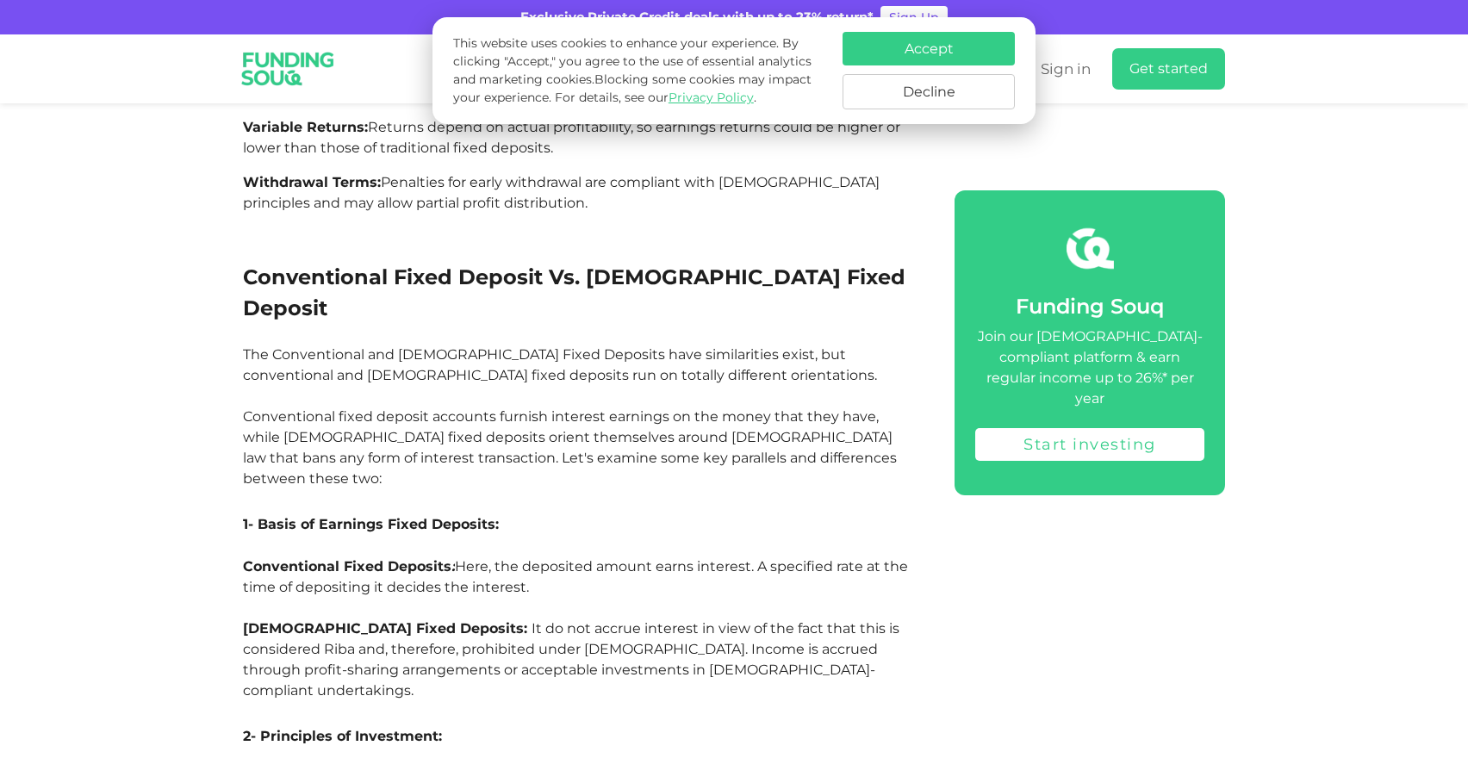
click at [931, 48] on button "Accept" at bounding box center [929, 49] width 172 height 34
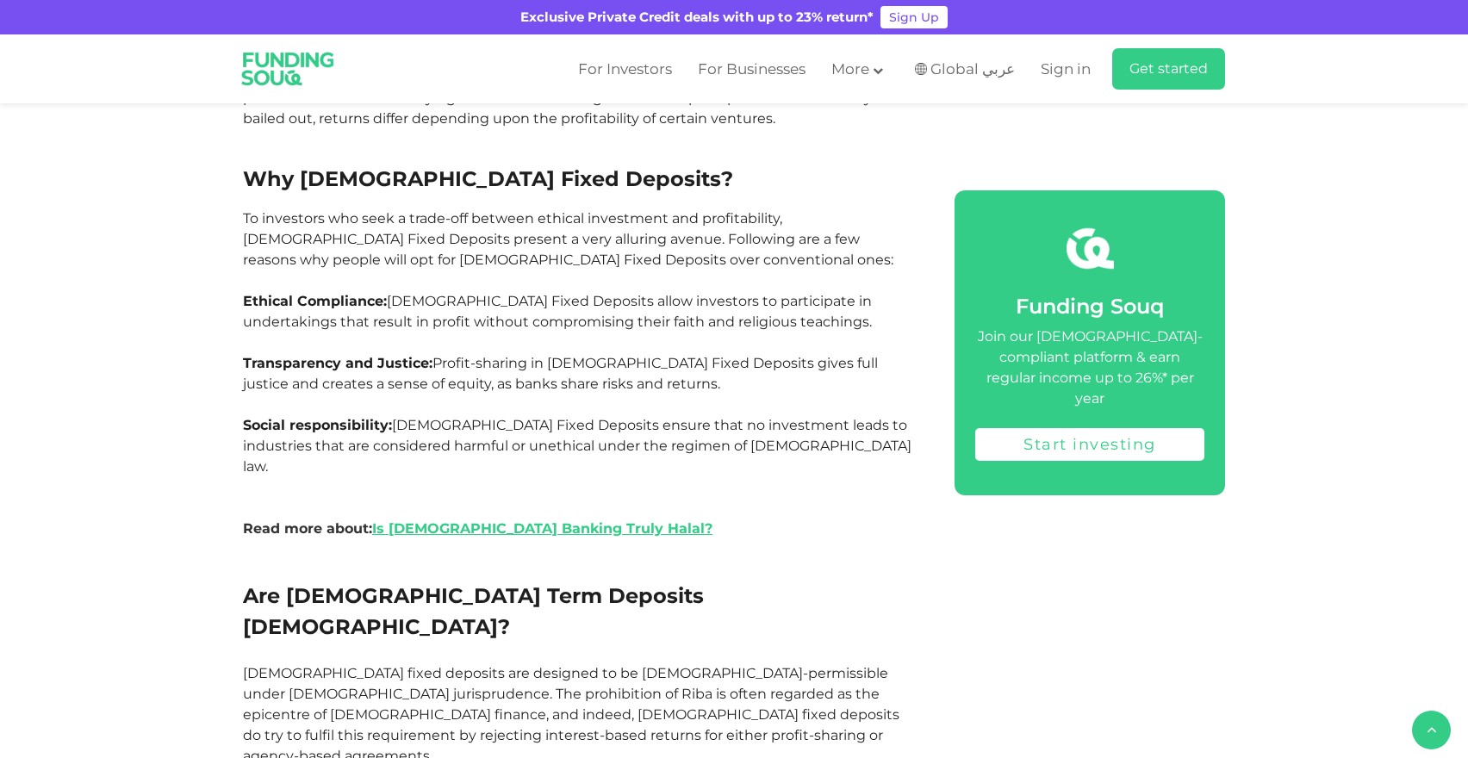
scroll to position [6734, 0]
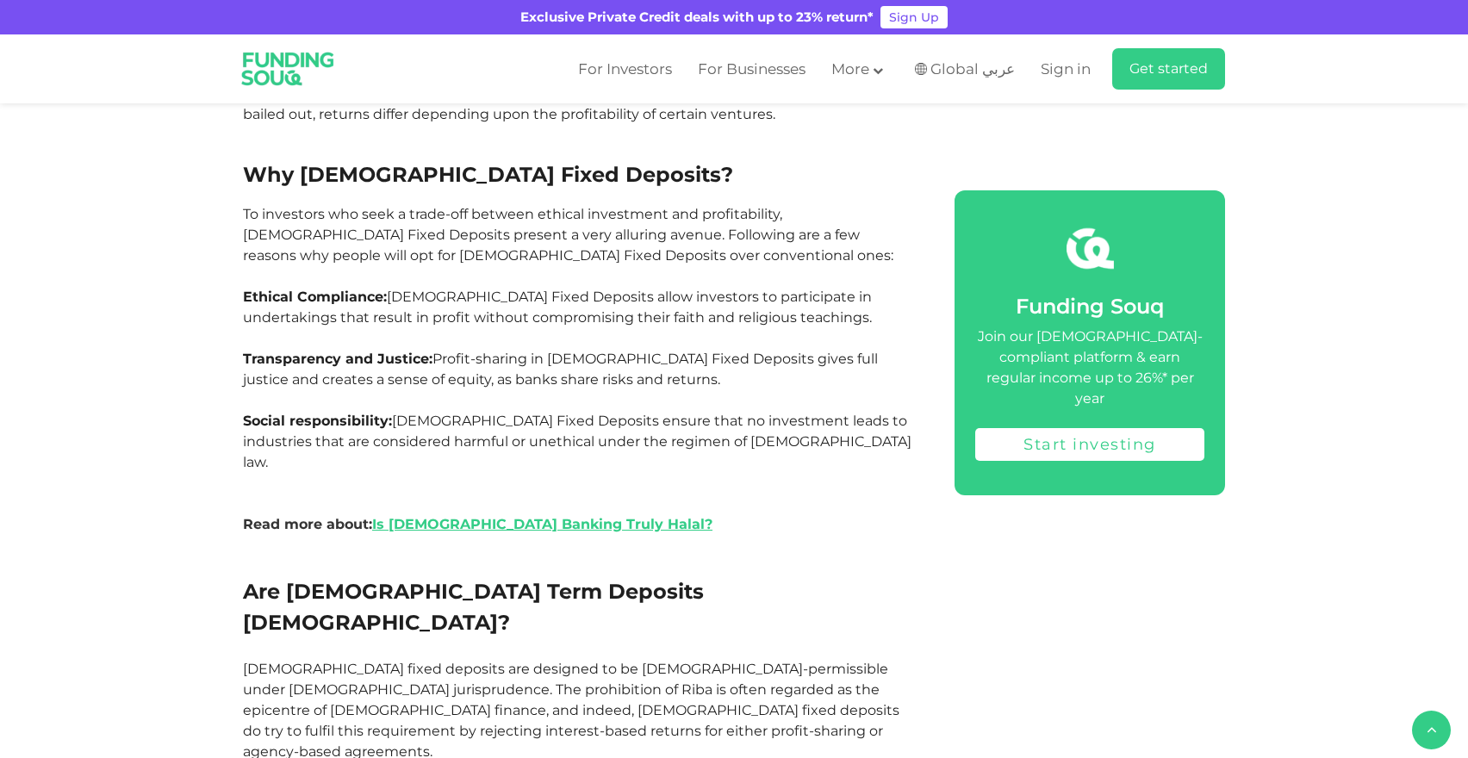
click at [440, 659] on p "[DEMOGRAPHIC_DATA] fixed deposits are designed to be [DEMOGRAPHIC_DATA]-permiss…" at bounding box center [579, 710] width 673 height 103
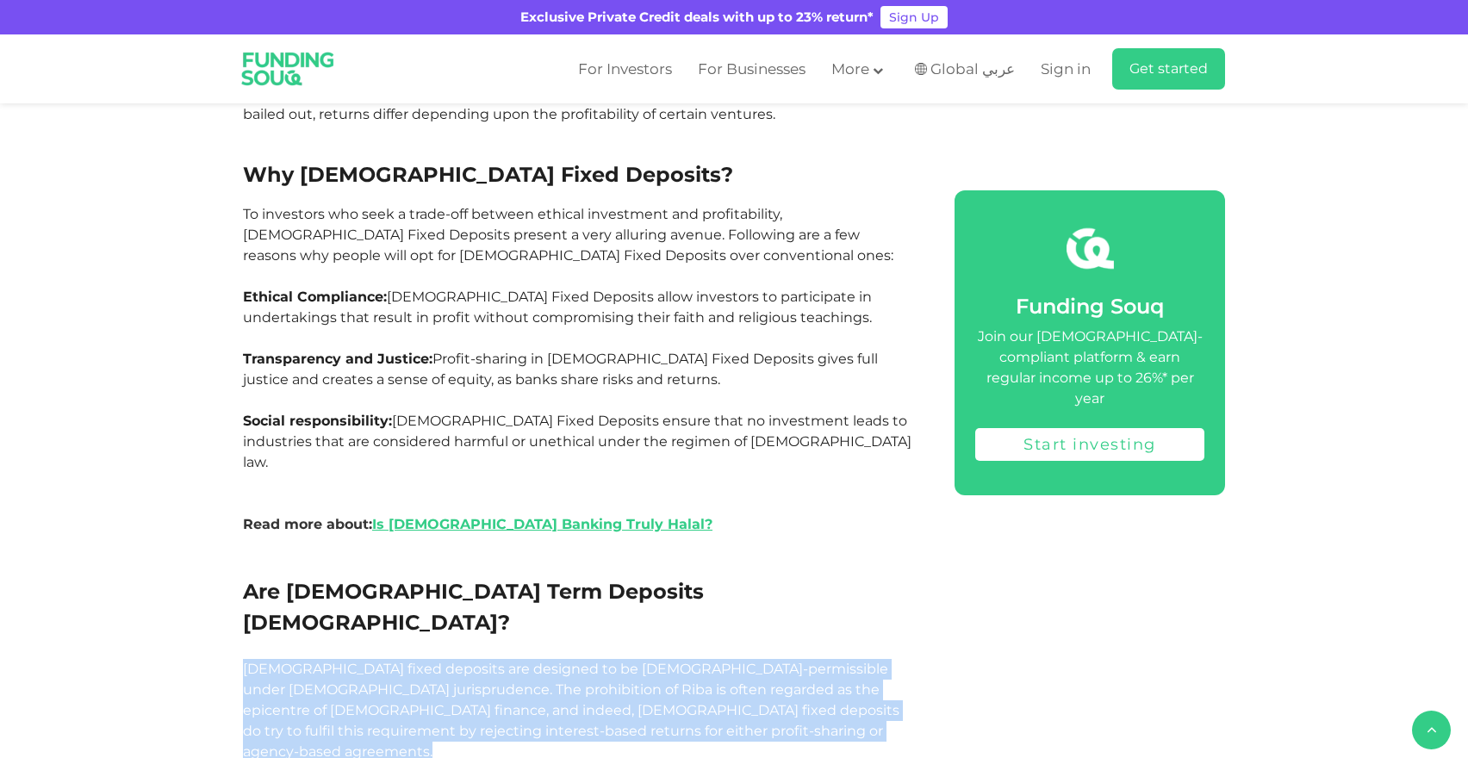
click at [440, 659] on p "[DEMOGRAPHIC_DATA] fixed deposits are designed to be [DEMOGRAPHIC_DATA]-permiss…" at bounding box center [579, 710] width 673 height 103
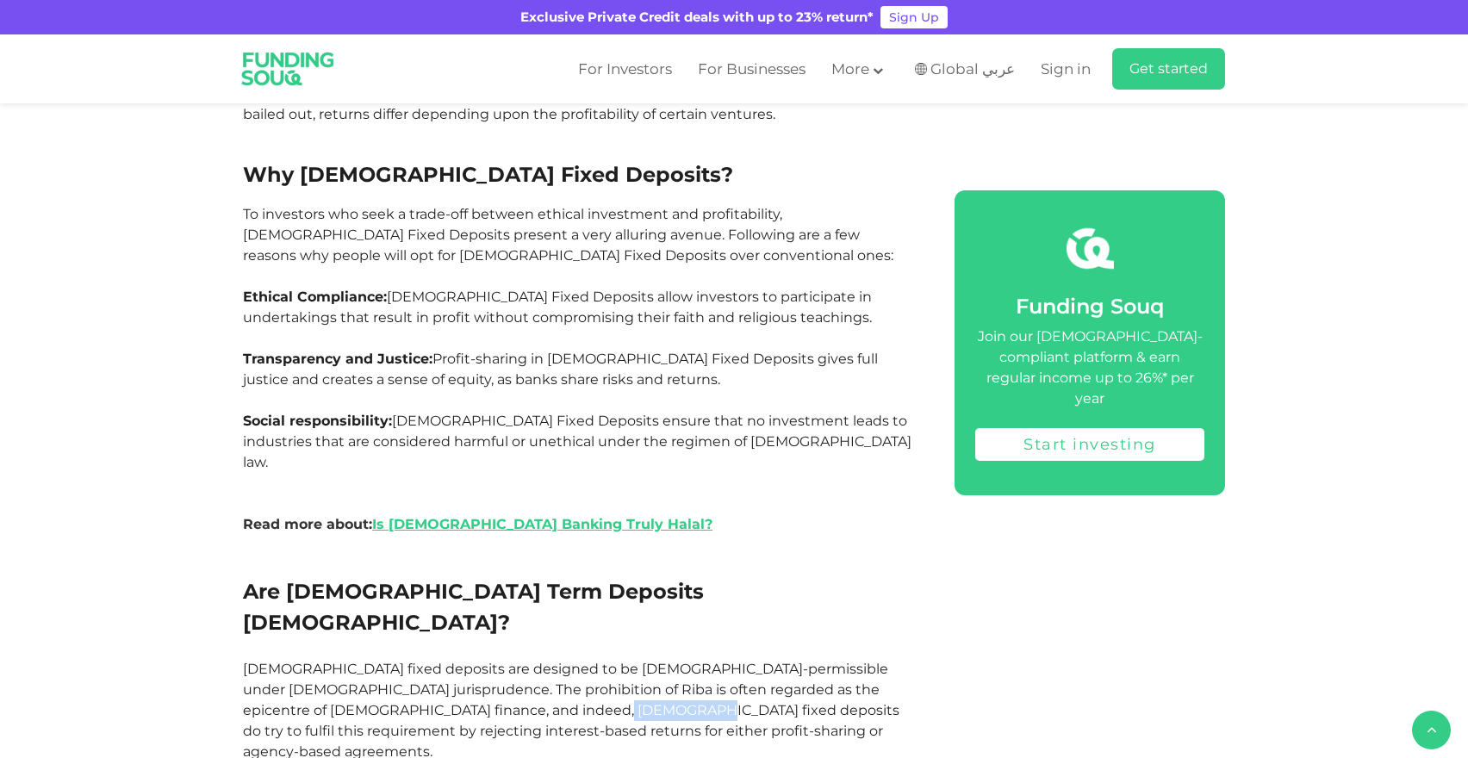
click at [440, 659] on p "[DEMOGRAPHIC_DATA] fixed deposits are designed to be [DEMOGRAPHIC_DATA]-permiss…" at bounding box center [579, 710] width 673 height 103
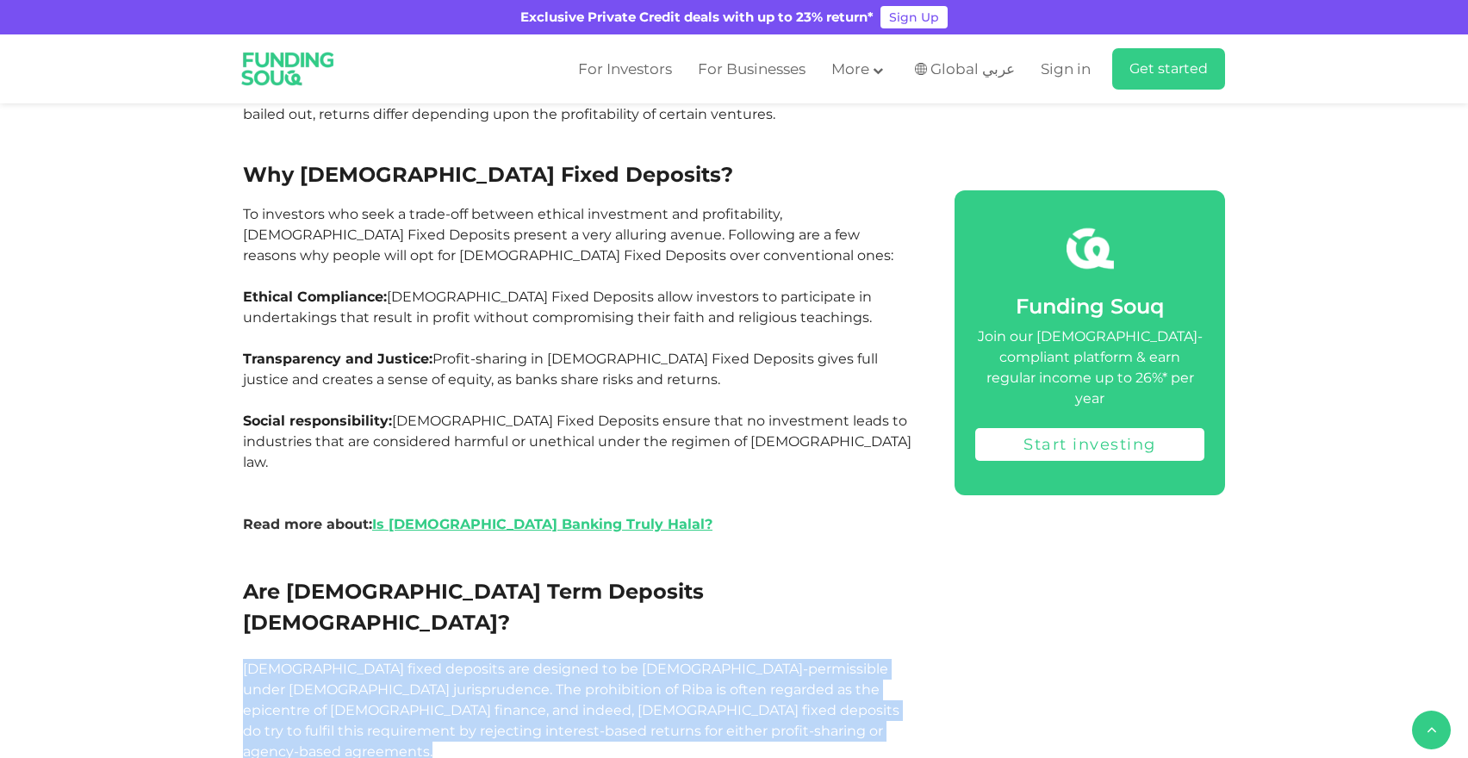
click at [440, 659] on p "[DEMOGRAPHIC_DATA] fixed deposits are designed to be [DEMOGRAPHIC_DATA]-permiss…" at bounding box center [579, 710] width 673 height 103
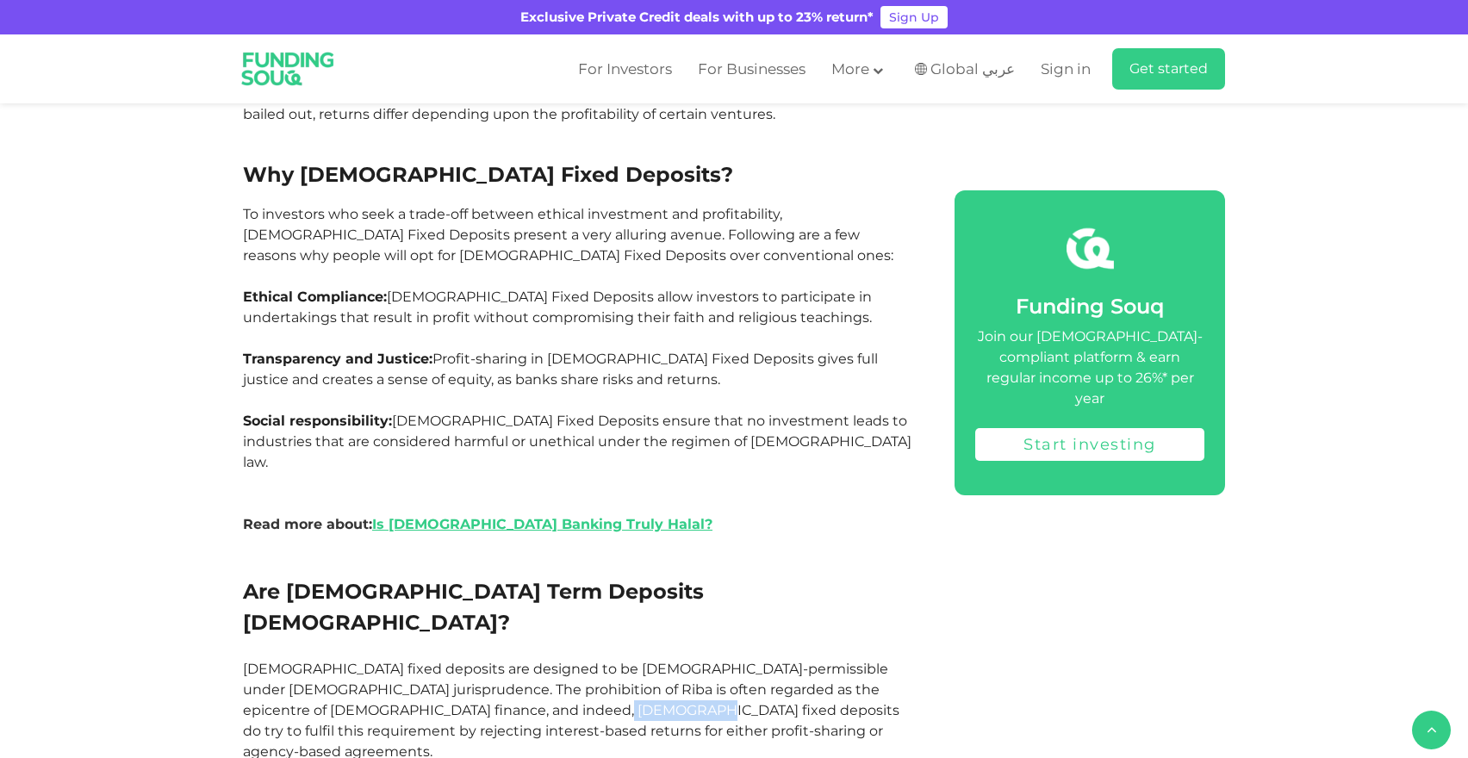
click at [440, 659] on p "[DEMOGRAPHIC_DATA] fixed deposits are designed to be [DEMOGRAPHIC_DATA]-permiss…" at bounding box center [579, 710] width 673 height 103
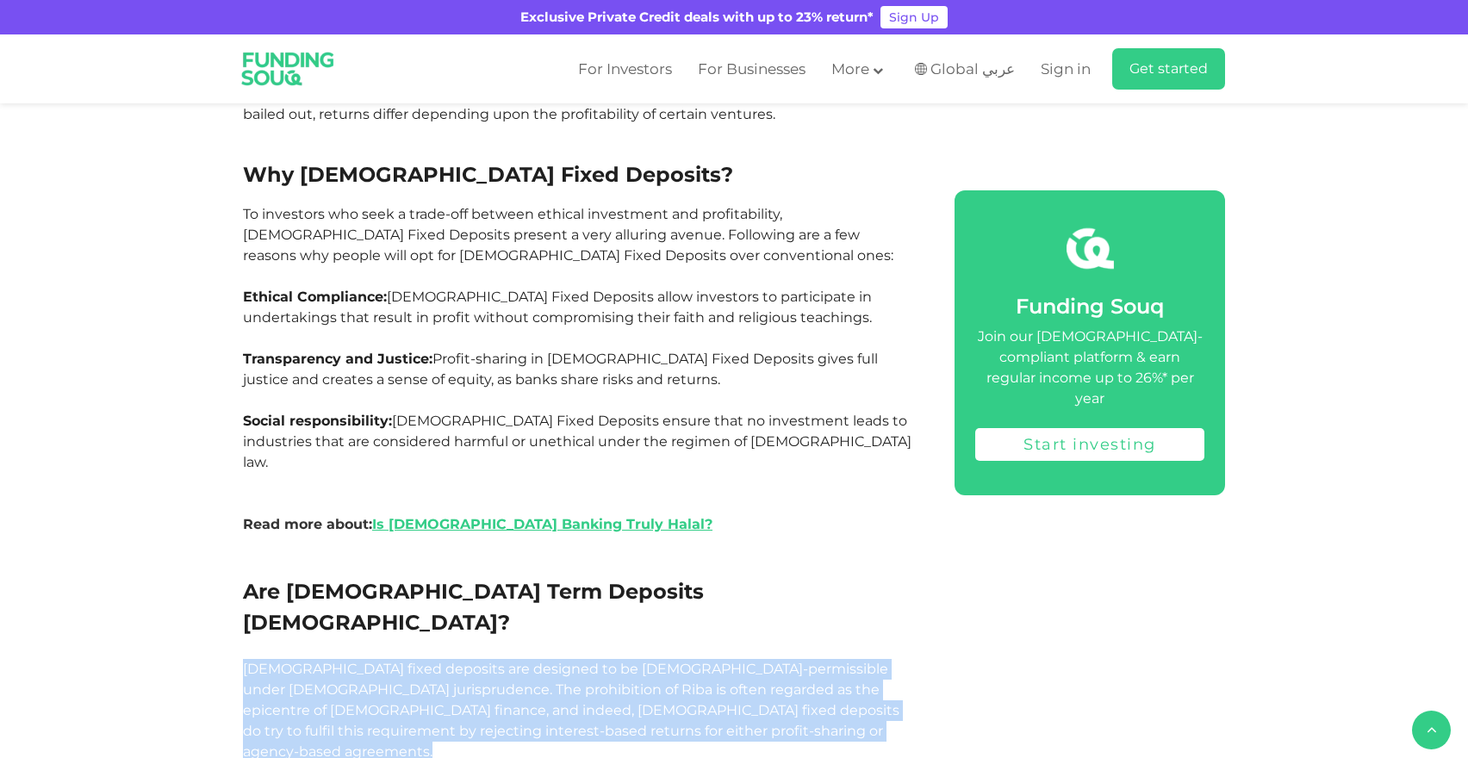
click at [440, 659] on p "[DEMOGRAPHIC_DATA] fixed deposits are designed to be [DEMOGRAPHIC_DATA]-permiss…" at bounding box center [579, 710] width 673 height 103
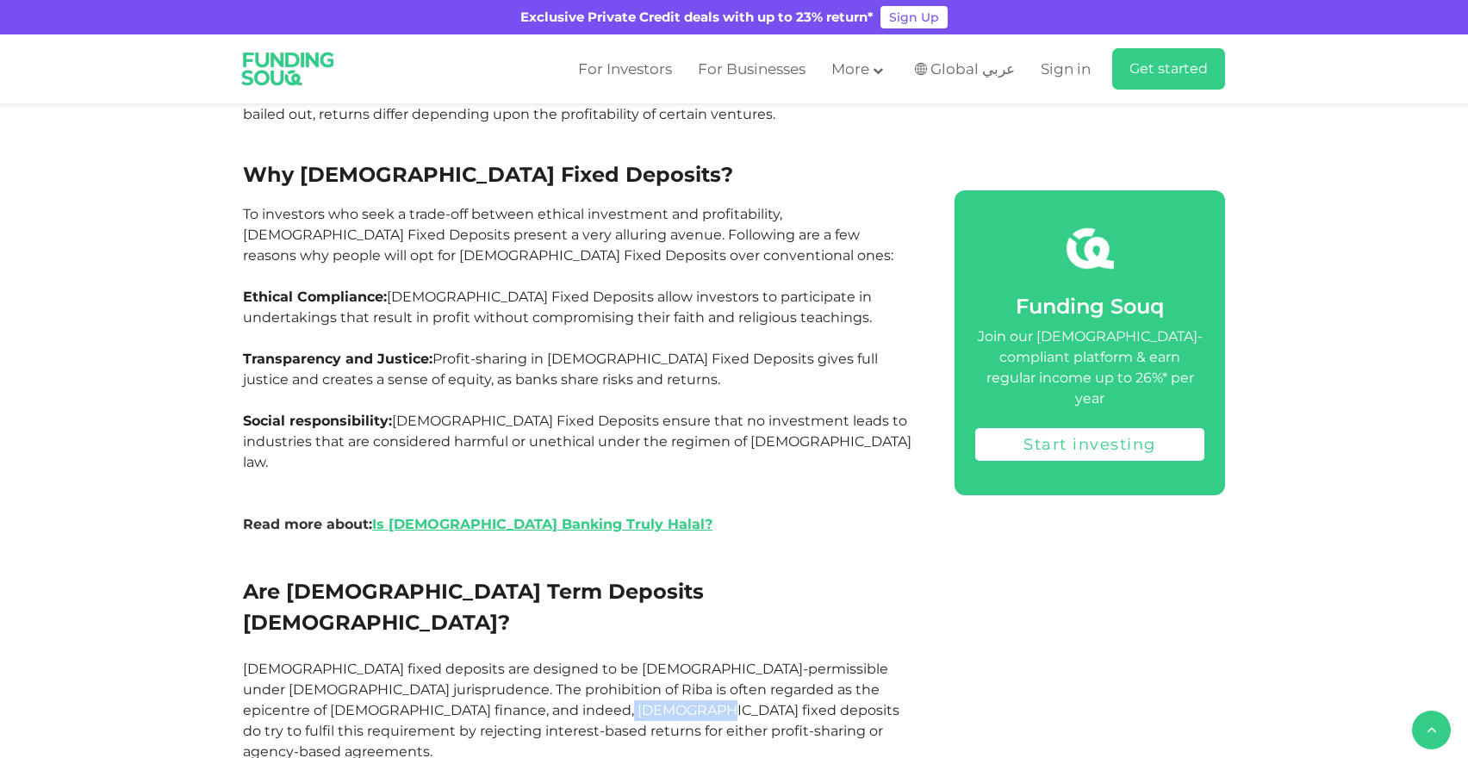
click at [440, 659] on p "[DEMOGRAPHIC_DATA] fixed deposits are designed to be [DEMOGRAPHIC_DATA]-permiss…" at bounding box center [579, 710] width 673 height 103
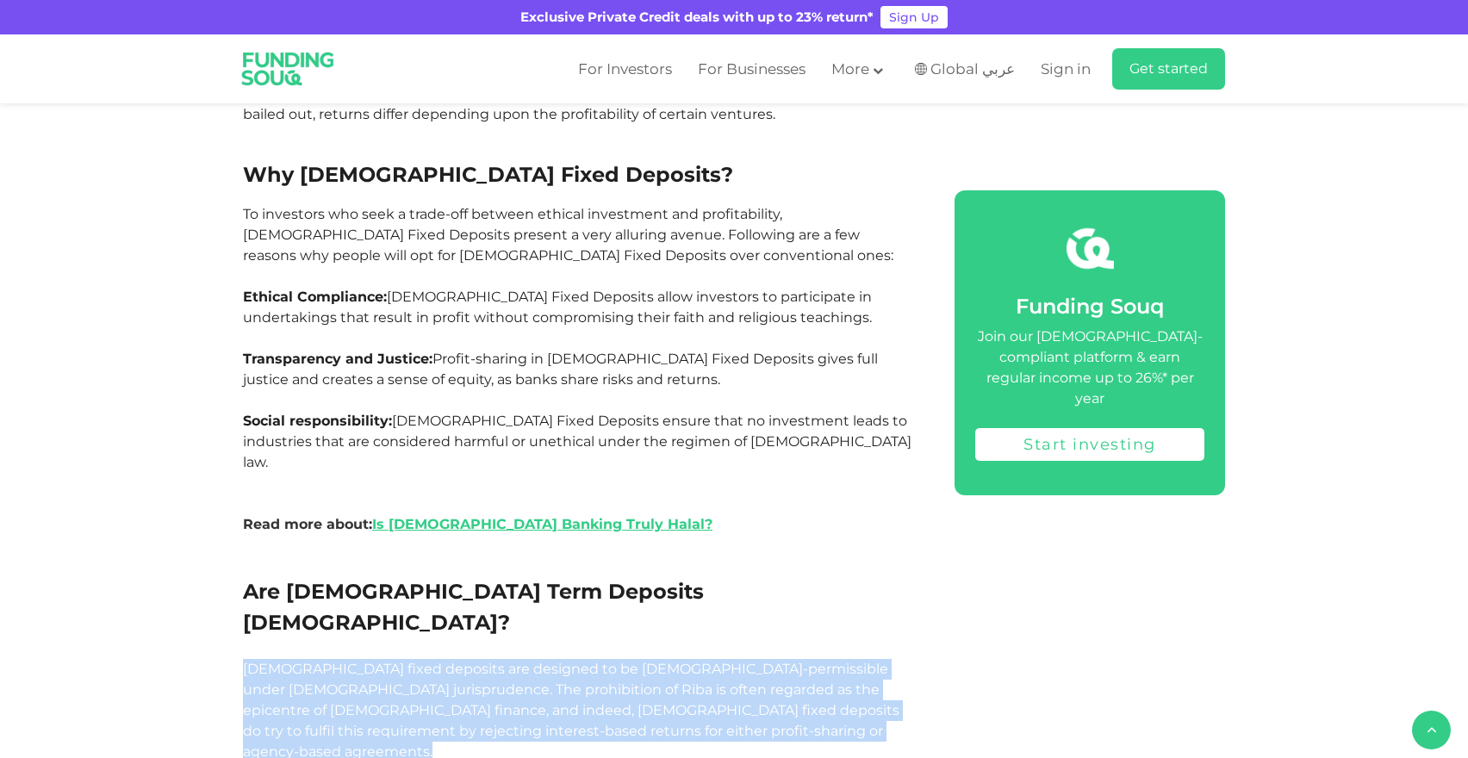
click at [440, 659] on p "[DEMOGRAPHIC_DATA] fixed deposits are designed to be [DEMOGRAPHIC_DATA]-permiss…" at bounding box center [579, 710] width 673 height 103
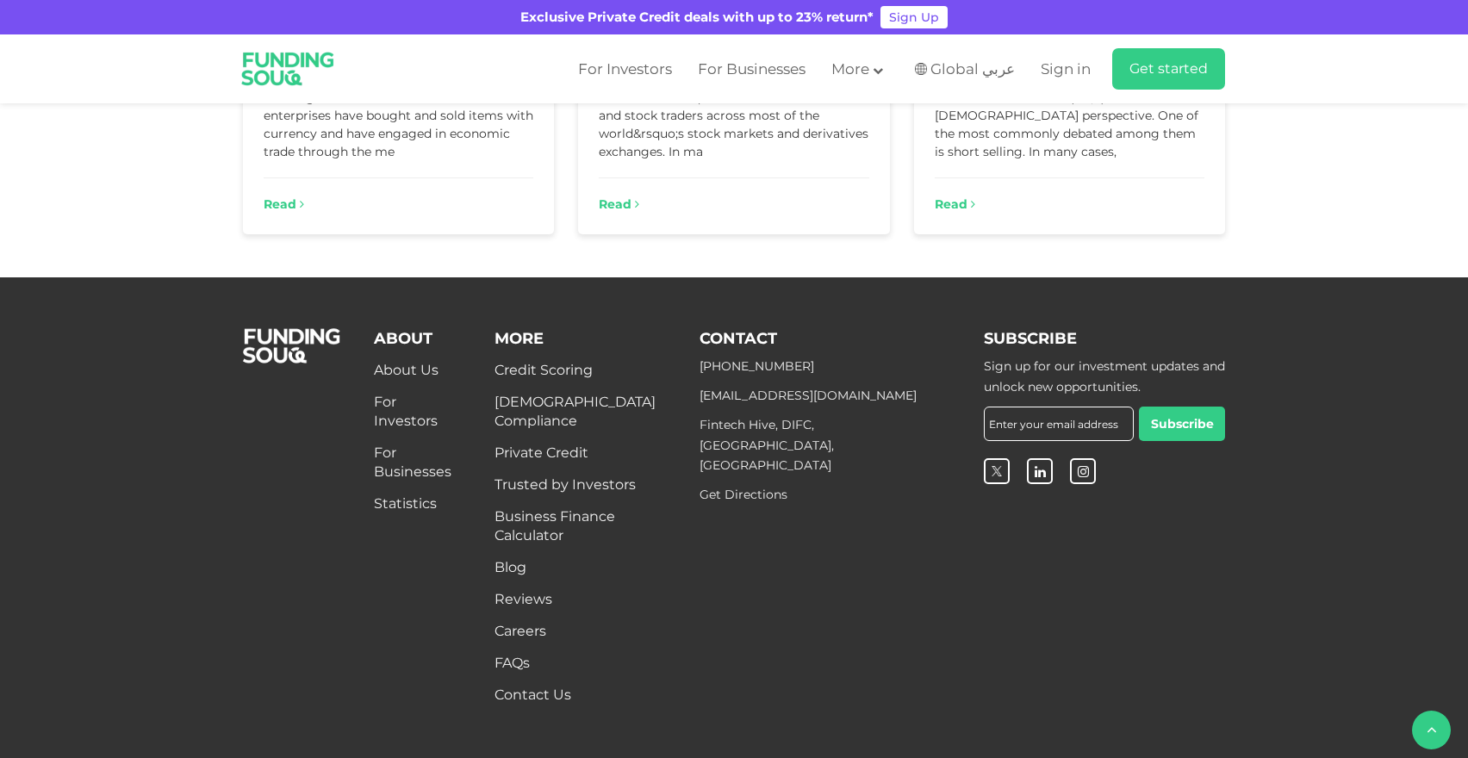
scroll to position [8991, 0]
